Goal: Information Seeking & Learning: Learn about a topic

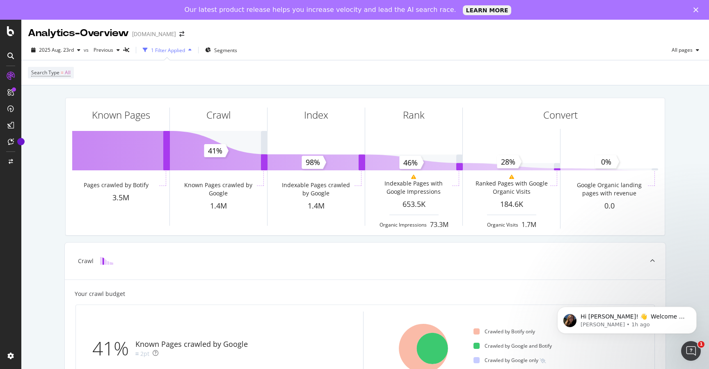
click at [160, 48] on div "1 Filter Applied" at bounding box center [168, 50] width 34 height 7
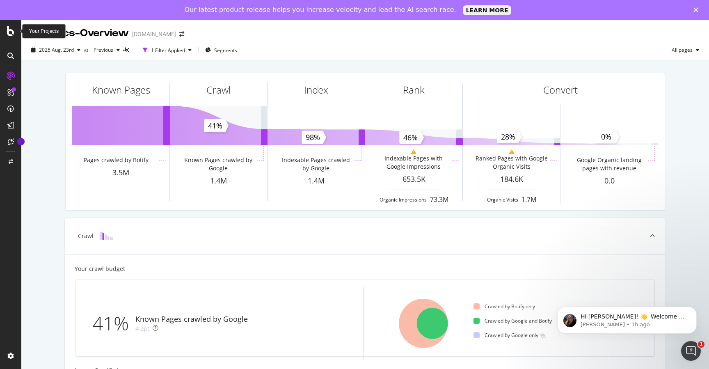
click at [10, 31] on icon at bounding box center [10, 31] width 7 height 10
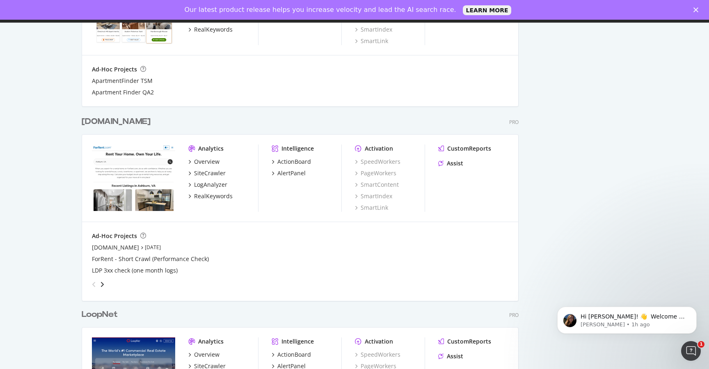
scroll to position [513, 0]
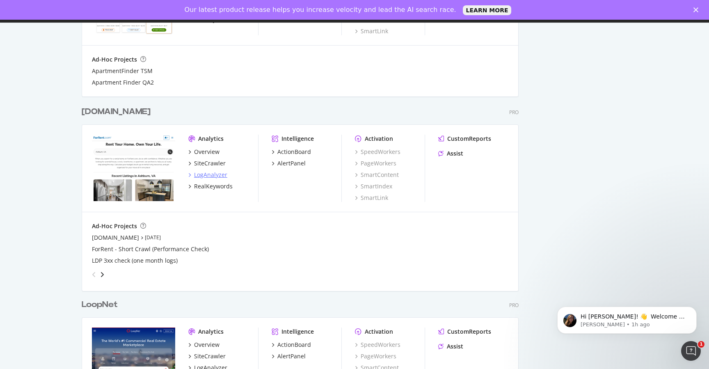
click at [190, 174] on icon "grid" at bounding box center [189, 175] width 2 height 4
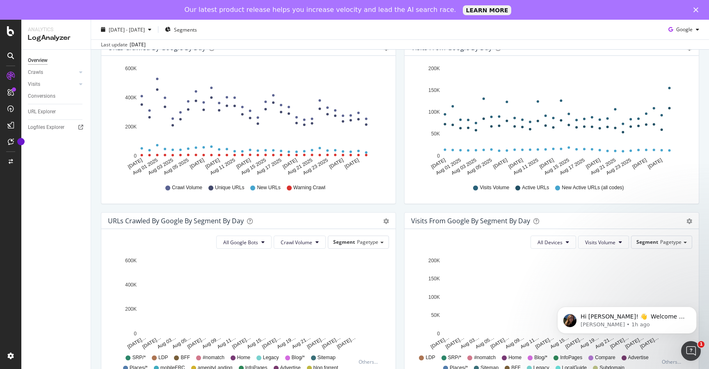
scroll to position [113, 0]
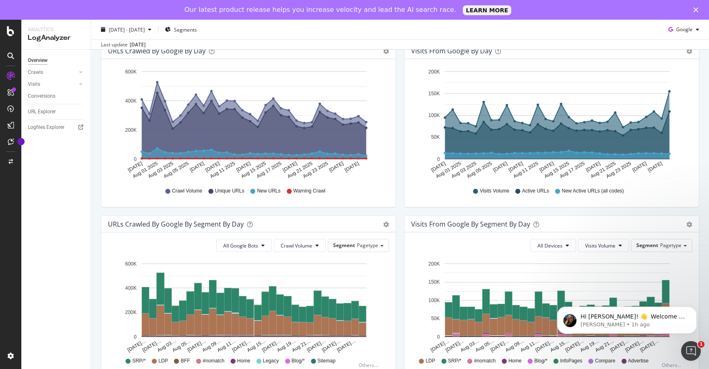
click at [482, 142] on icon "A chart." at bounding box center [557, 136] width 224 height 48
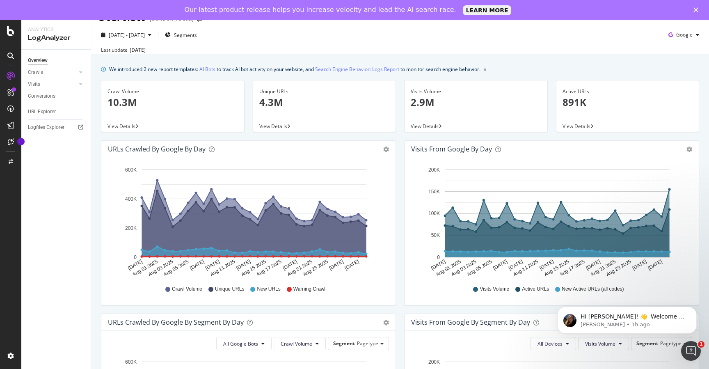
scroll to position [0, 0]
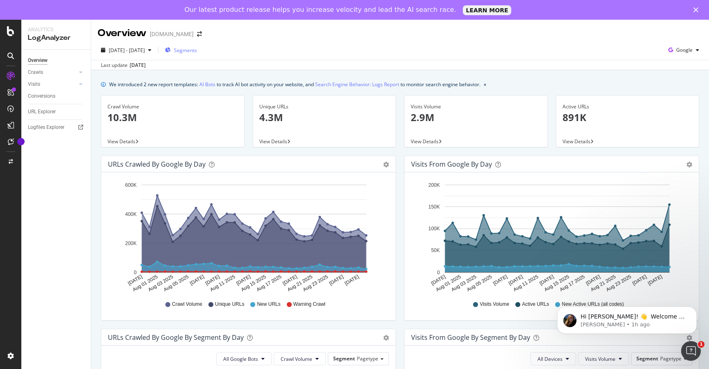
click at [197, 50] on span "Segments" at bounding box center [185, 50] width 23 height 7
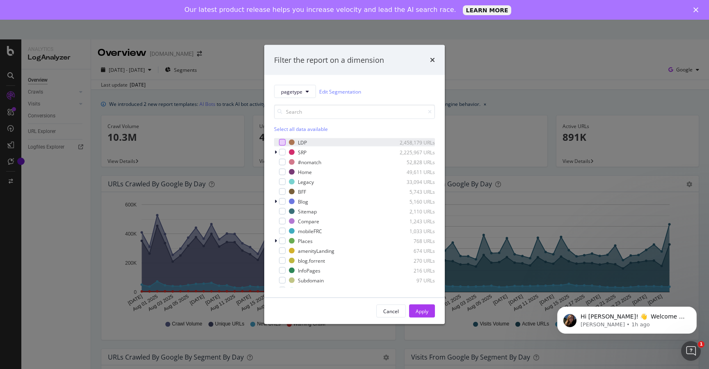
click at [282, 143] on div "modal" at bounding box center [282, 142] width 7 height 7
click at [282, 152] on div "modal" at bounding box center [282, 152] width 7 height 7
click at [420, 312] on div "Apply" at bounding box center [422, 310] width 13 height 7
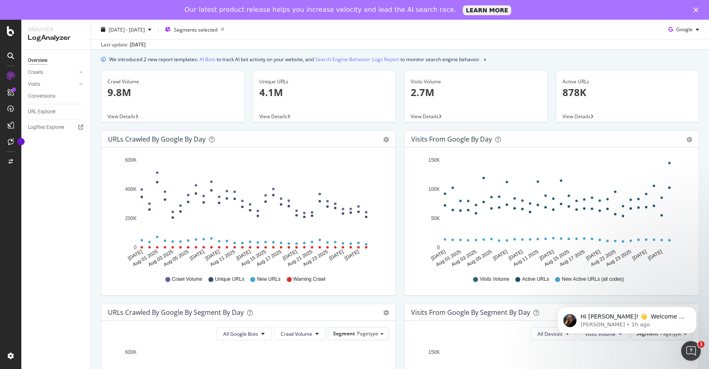
scroll to position [27, 0]
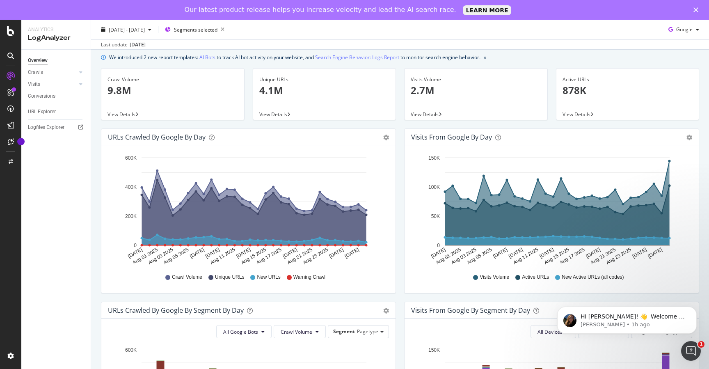
click at [687, 133] on div "Area Table" at bounding box center [689, 137] width 6 height 8
click at [389, 137] on icon "gear" at bounding box center [386, 138] width 6 height 6
click at [583, 141] on div "Visits from Google by day Area Table" at bounding box center [551, 137] width 294 height 16
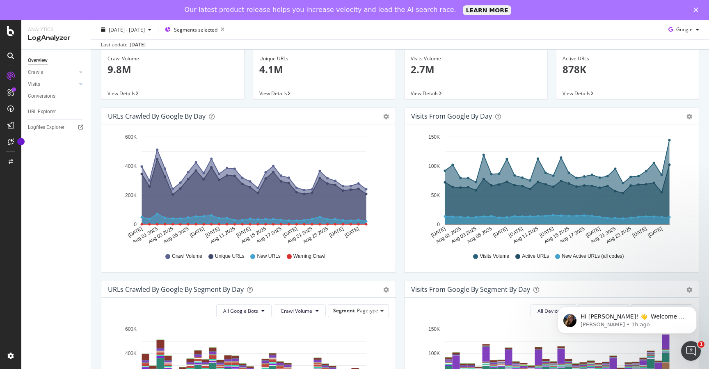
scroll to position [0, 0]
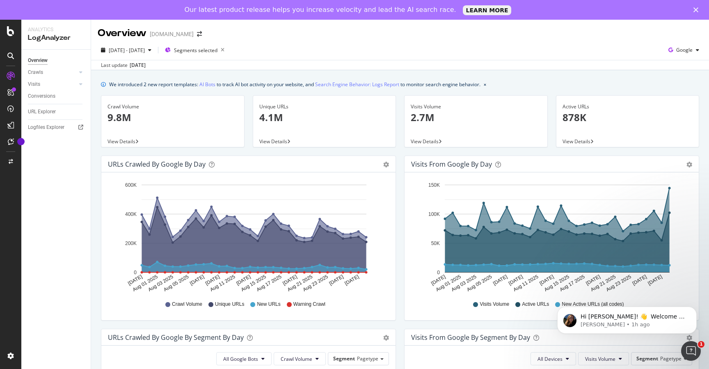
click at [461, 111] on p "2.7M" at bounding box center [476, 117] width 130 height 14
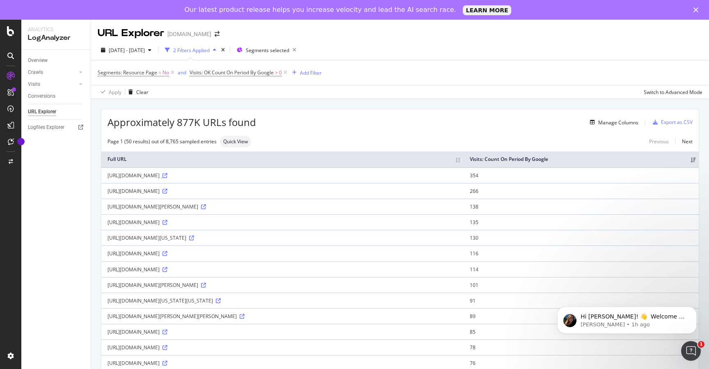
click at [167, 175] on icon at bounding box center [164, 175] width 5 height 5
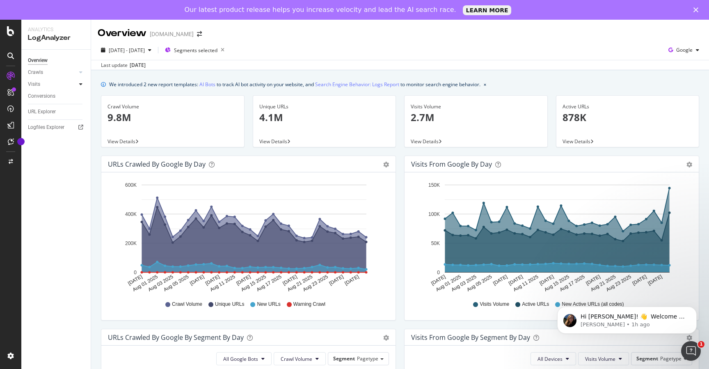
click at [80, 82] on icon at bounding box center [80, 84] width 3 height 5
click at [43, 108] on div "Segments Distribution" at bounding box center [55, 112] width 46 height 17
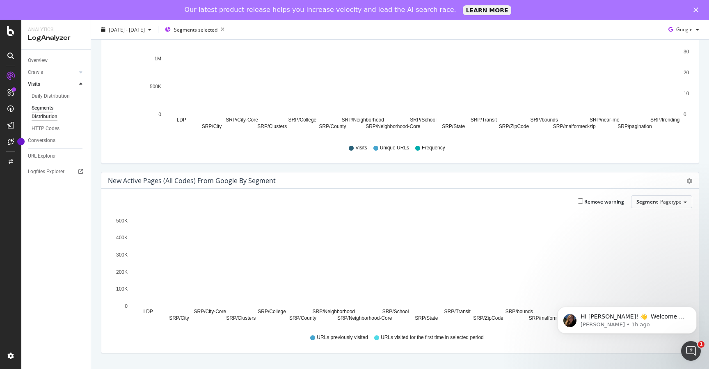
scroll to position [89, 0]
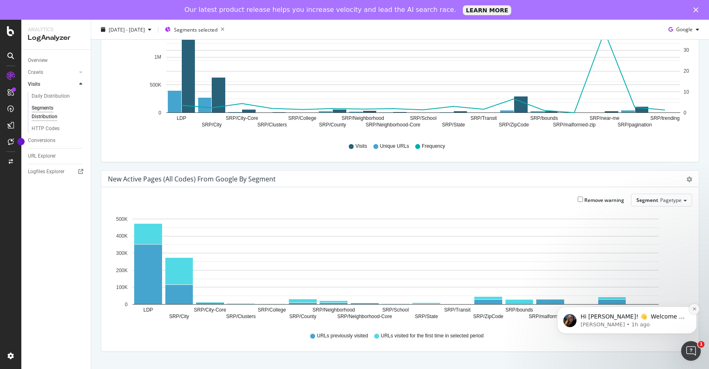
click at [693, 308] on icon "Dismiss notification" at bounding box center [693, 308] width 3 height 3
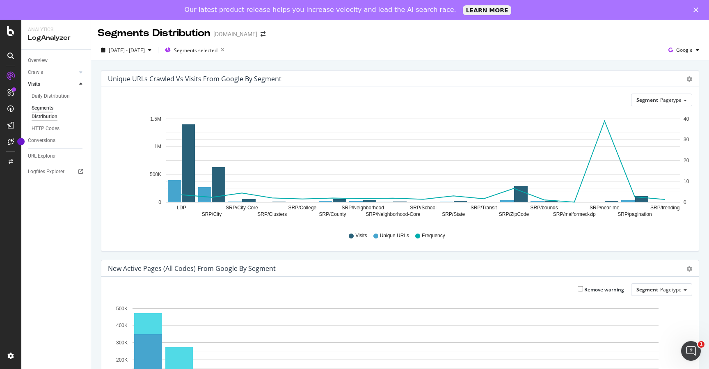
scroll to position [2, 0]
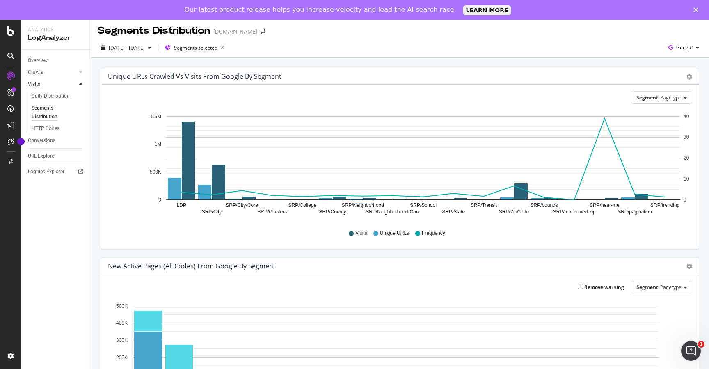
click at [511, 211] on text "SRP/ZipCode" at bounding box center [514, 212] width 30 height 6
click at [520, 194] on rect "A chart." at bounding box center [521, 191] width 14 height 16
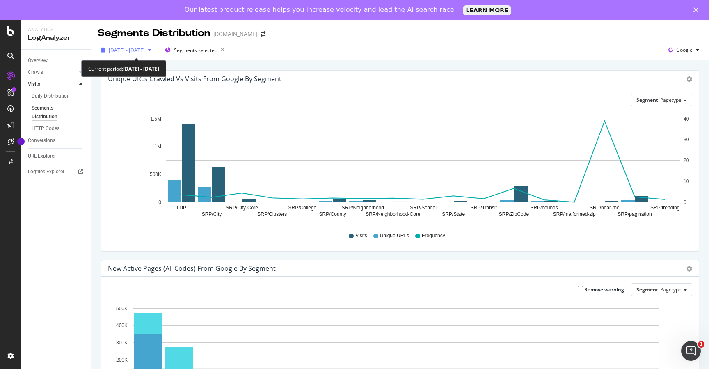
click at [151, 49] on icon "button" at bounding box center [149, 50] width 3 height 5
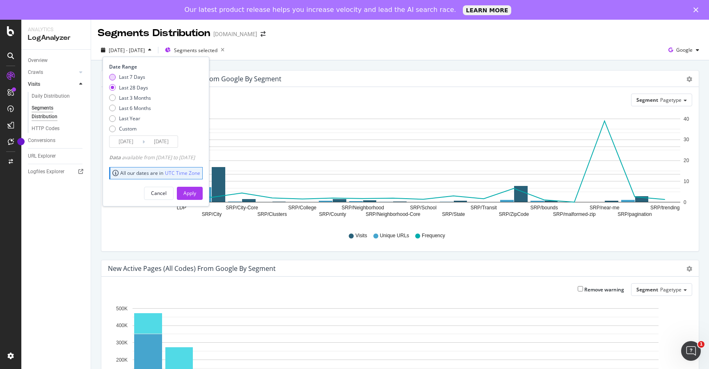
click at [138, 74] on div "Last 7 Days" at bounding box center [132, 76] width 26 height 7
type input "[DATE]"
click at [196, 191] on div "Apply" at bounding box center [189, 193] width 13 height 7
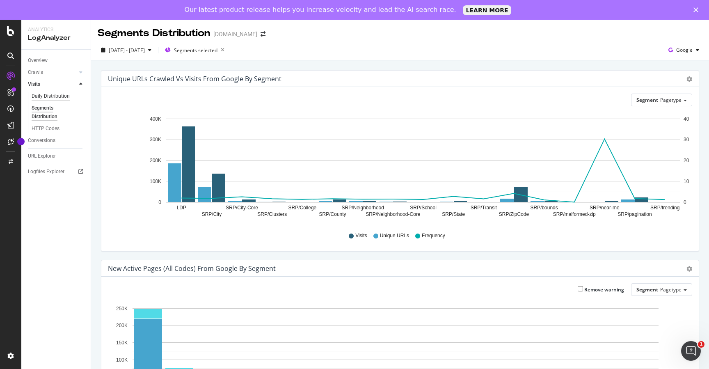
click at [50, 95] on div "Daily Distribution" at bounding box center [51, 96] width 38 height 9
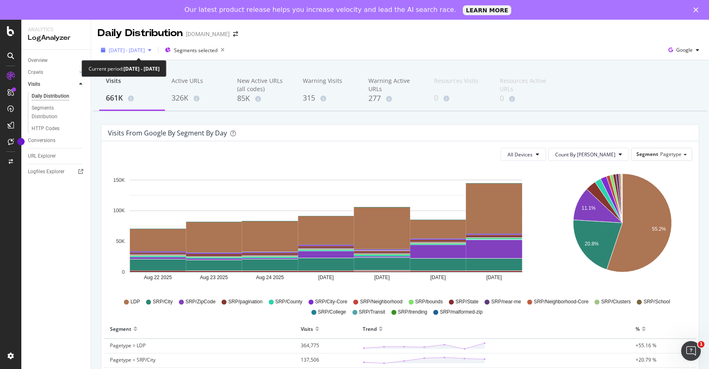
click at [155, 50] on div "button" at bounding box center [150, 50] width 10 height 5
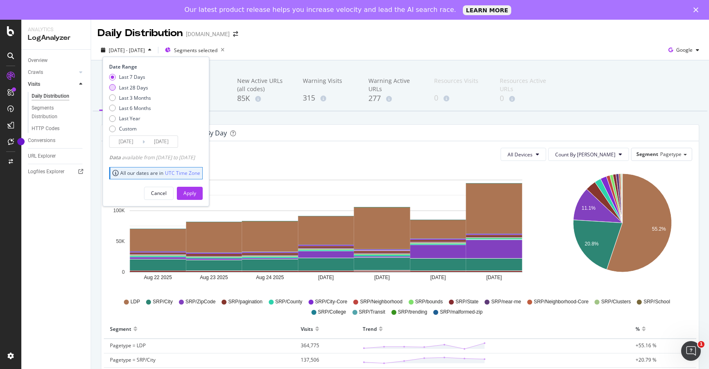
click at [142, 87] on div "Last 28 Days" at bounding box center [133, 87] width 29 height 7
type input "[DATE]"
click at [196, 191] on div "Apply" at bounding box center [189, 193] width 13 height 7
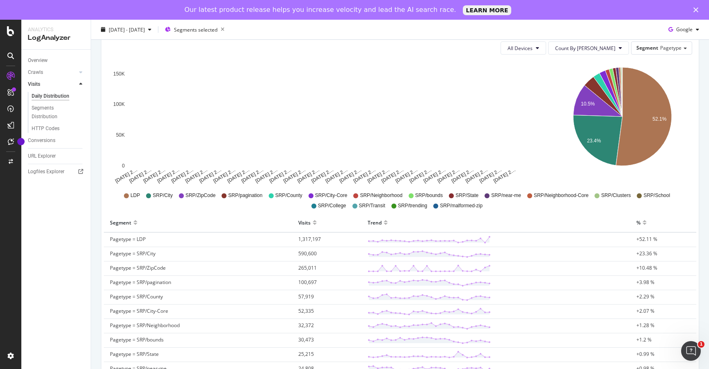
scroll to position [105, 0]
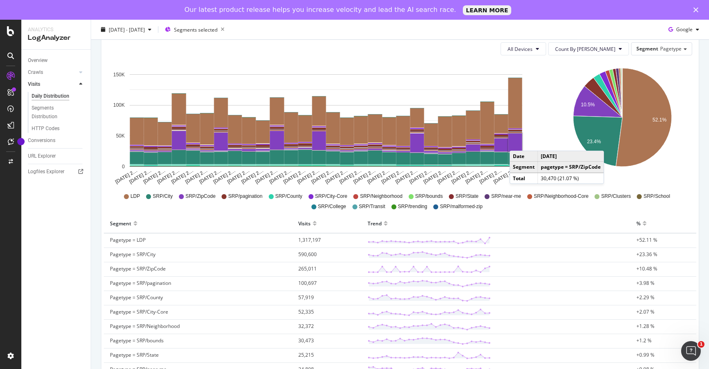
click at [518, 142] on rect "A chart." at bounding box center [515, 142] width 14 height 18
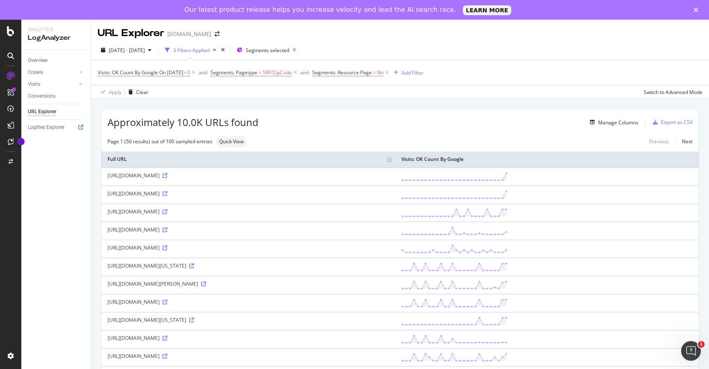
click at [395, 160] on th "Full URL" at bounding box center [248, 159] width 294 height 16
click at [395, 159] on th "Full URL" at bounding box center [248, 159] width 294 height 16
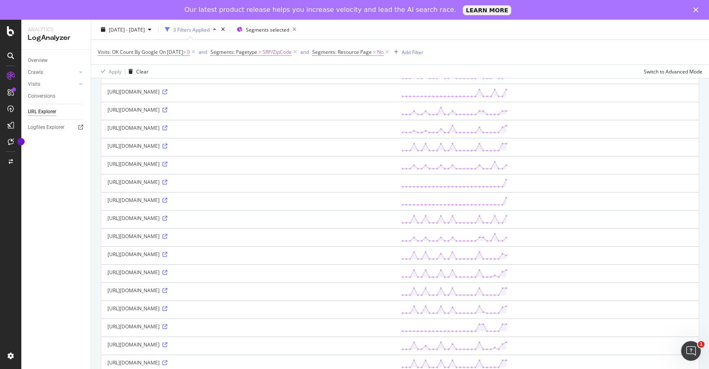
scroll to position [191, 0]
click at [167, 93] on icon at bounding box center [164, 93] width 5 height 5
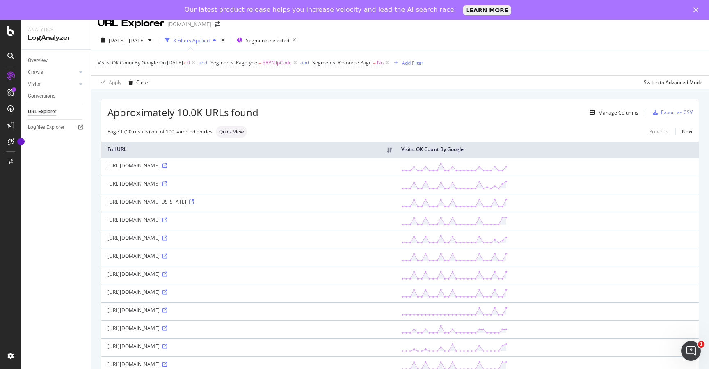
scroll to position [7, 0]
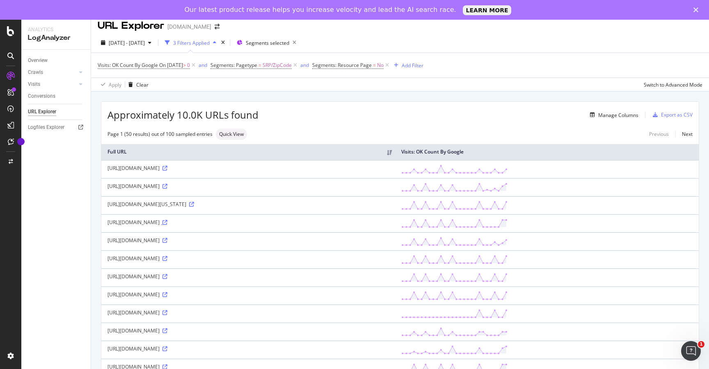
click at [167, 223] on icon at bounding box center [164, 222] width 5 height 5
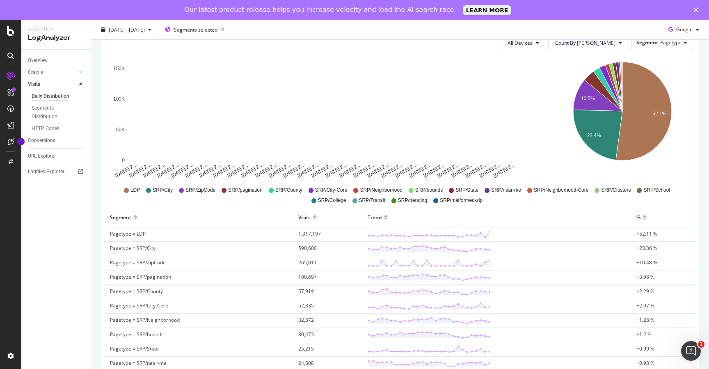
scroll to position [112, 0]
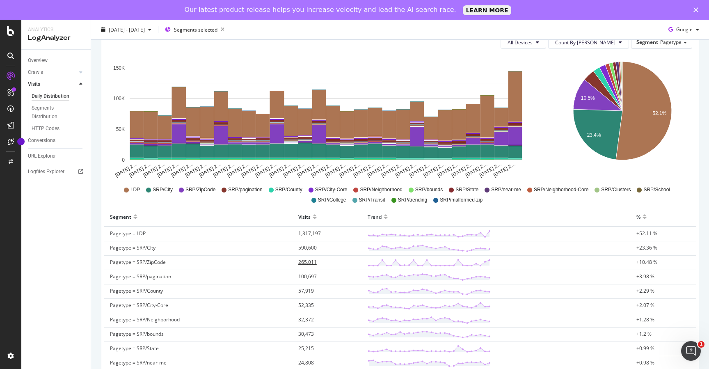
click at [313, 263] on span "265,011" at bounding box center [307, 261] width 18 height 7
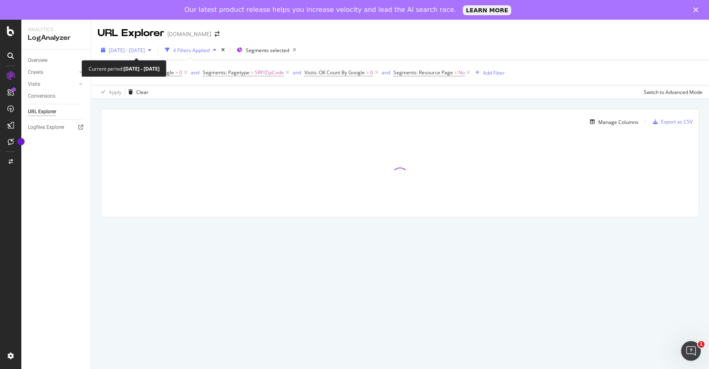
click at [135, 50] on span "[DATE] - [DATE]" at bounding box center [127, 50] width 36 height 7
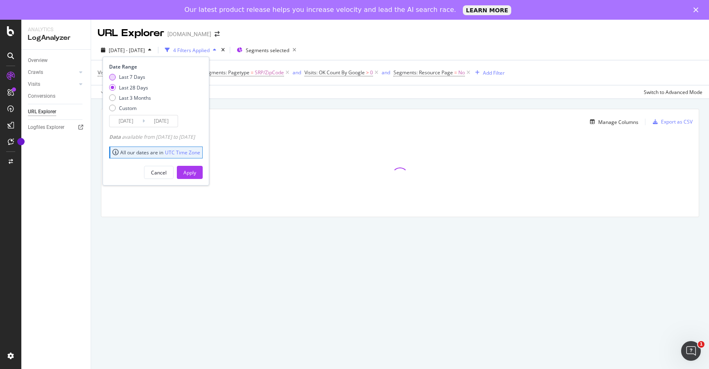
click at [130, 76] on div "Last 7 Days" at bounding box center [132, 76] width 26 height 7
type input "[DATE]"
click at [196, 171] on div "Apply" at bounding box center [189, 172] width 13 height 7
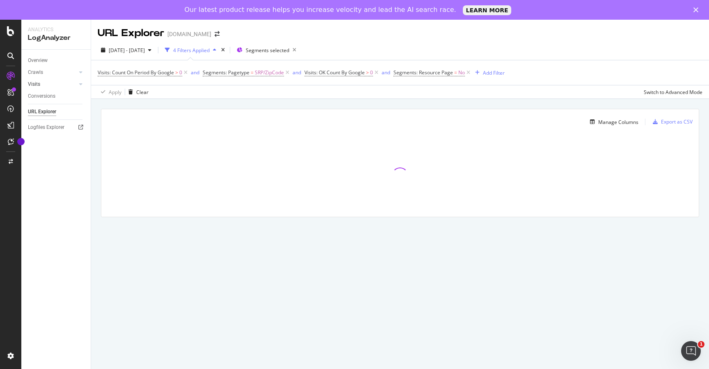
click at [43, 83] on link "Visits" at bounding box center [52, 84] width 49 height 9
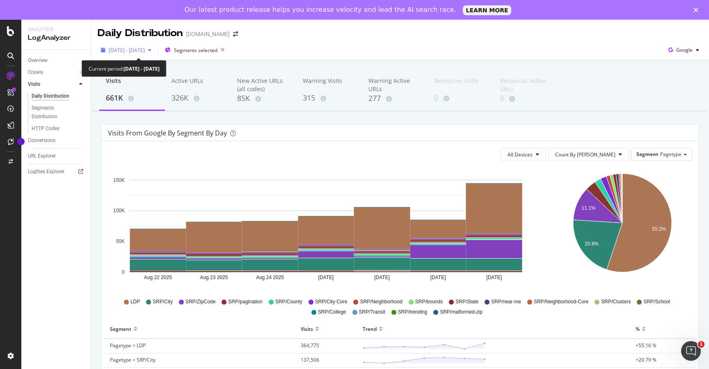
click at [133, 49] on span "[DATE] - [DATE]" at bounding box center [127, 50] width 36 height 7
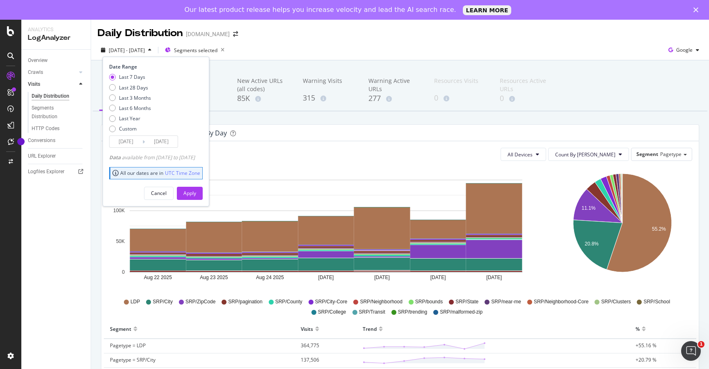
click at [123, 144] on input "[DATE]" at bounding box center [126, 141] width 33 height 11
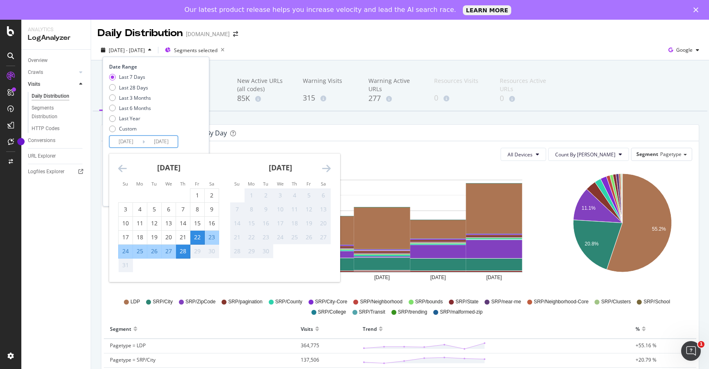
click at [167, 251] on div "27" at bounding box center [169, 251] width 14 height 8
type input "[DATE]"
click at [183, 252] on div "28" at bounding box center [183, 251] width 14 height 8
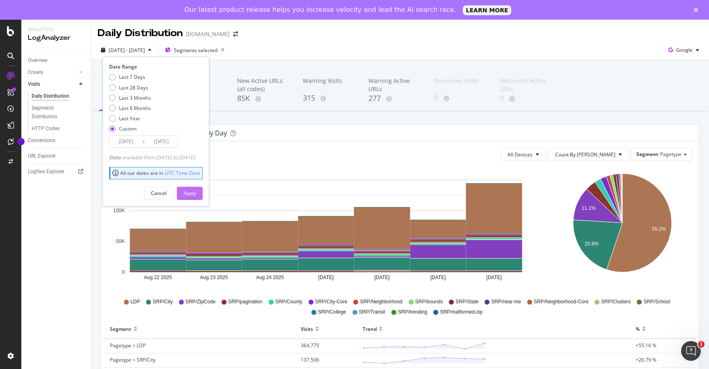
click at [196, 192] on div "Apply" at bounding box center [189, 193] width 13 height 7
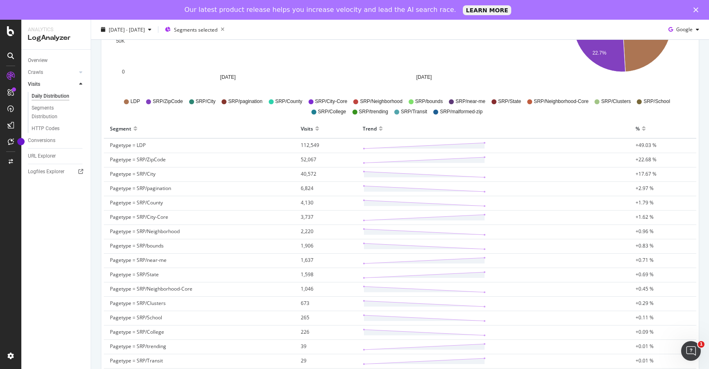
scroll to position [260, 0]
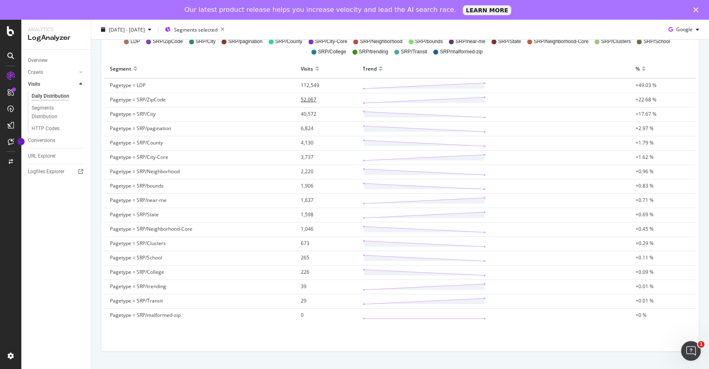
click at [310, 99] on span "52,067" at bounding box center [309, 99] width 16 height 7
